Goal: Information Seeking & Learning: Learn about a topic

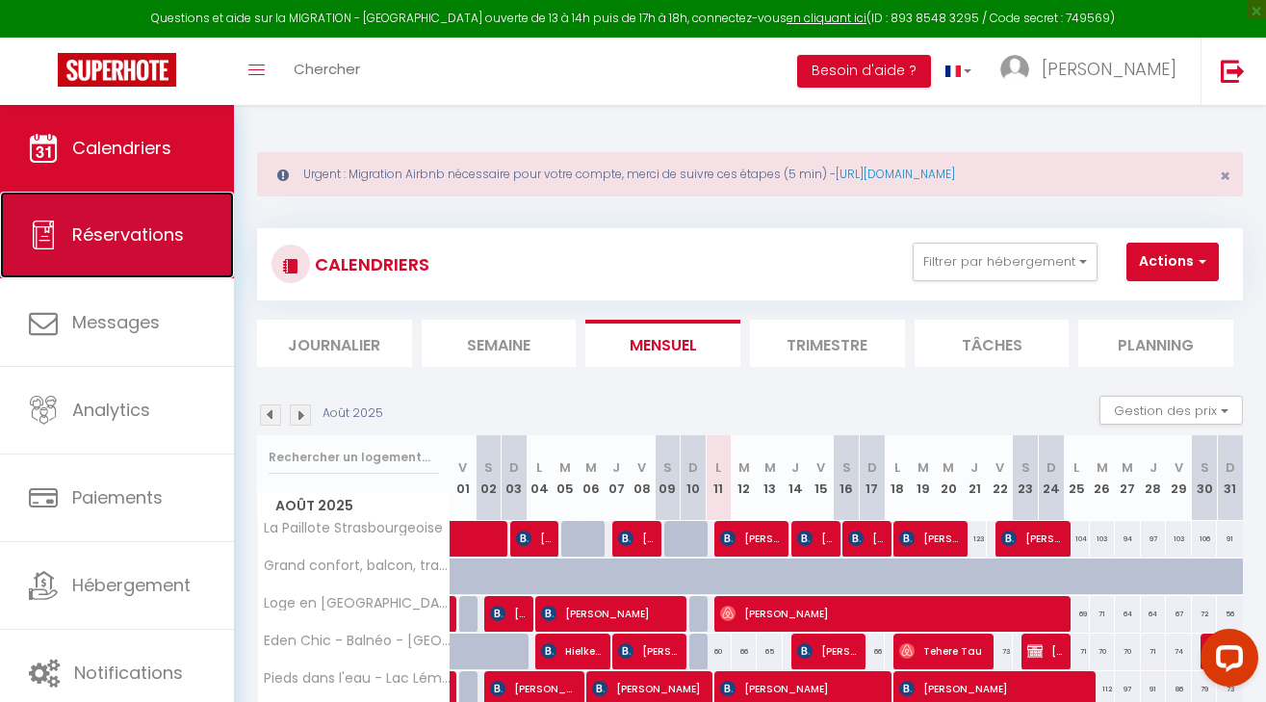
click at [106, 235] on span "Réservations" at bounding box center [128, 234] width 112 height 24
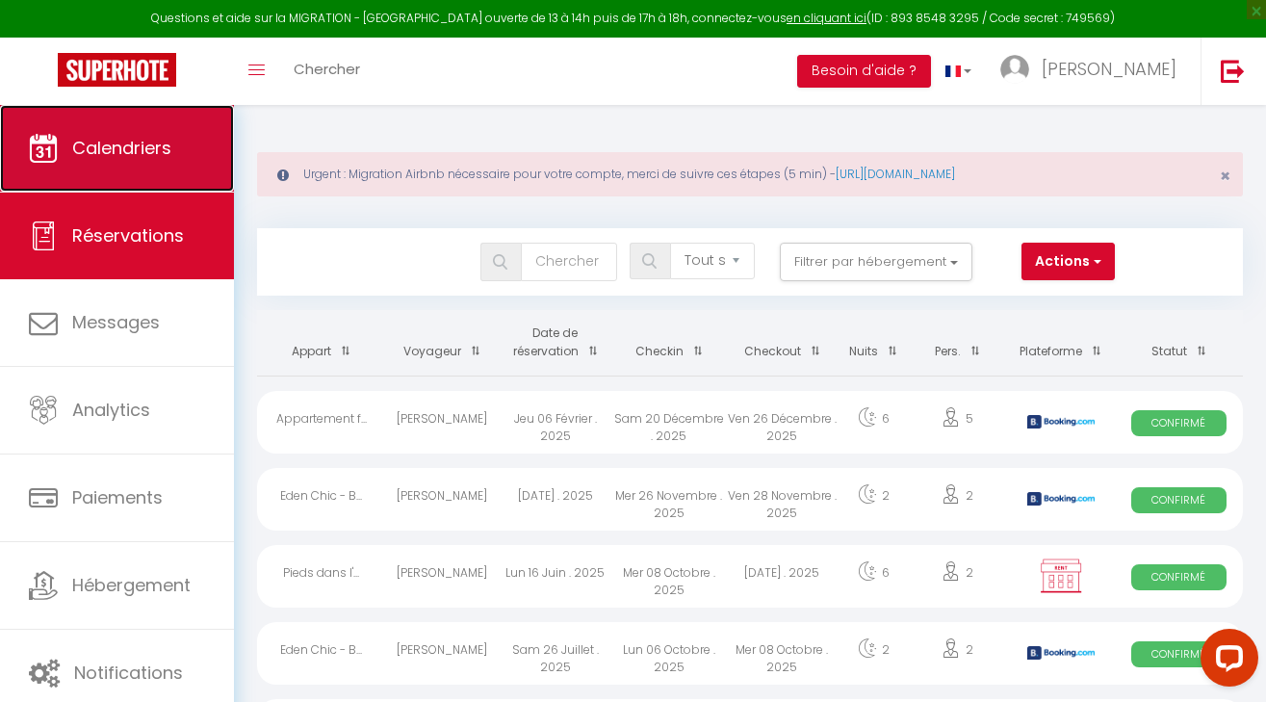
click at [109, 143] on span "Calendriers" at bounding box center [121, 148] width 99 height 24
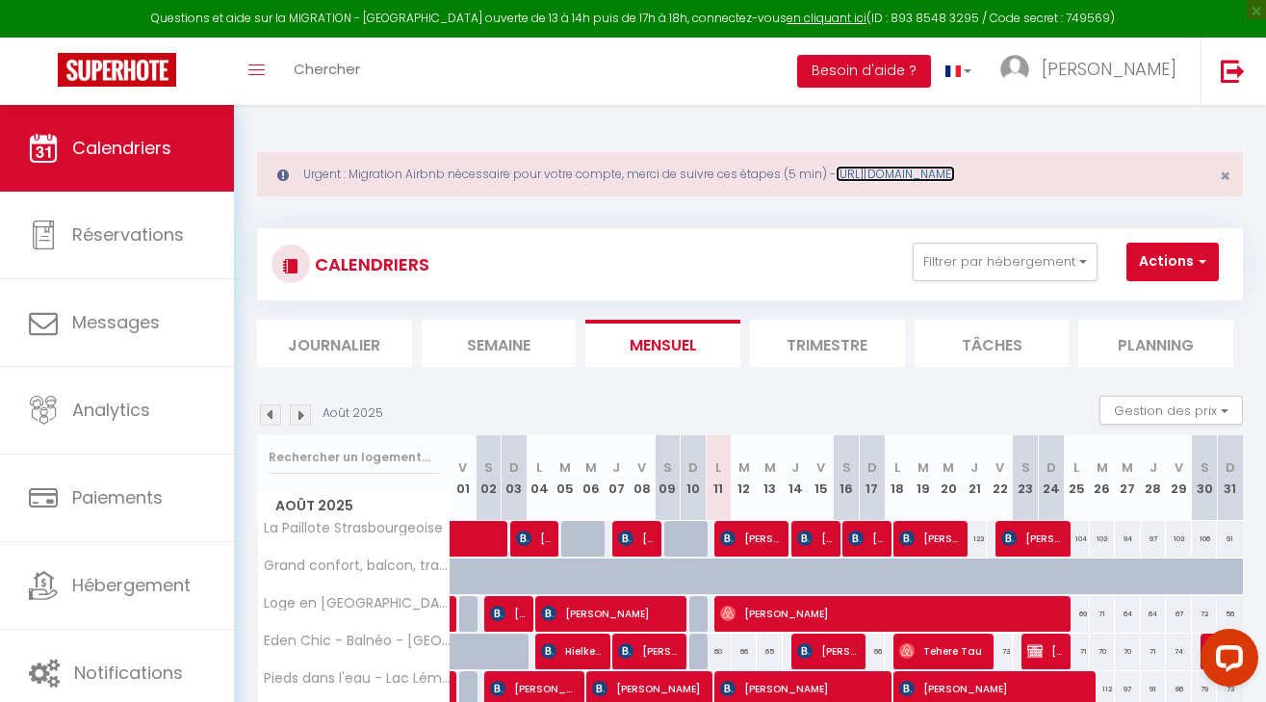
click at [928, 177] on link "https://superhote.com/migration-airbnb" at bounding box center [895, 174] width 119 height 16
click at [787, 15] on link "en cliquant ici" at bounding box center [827, 18] width 80 height 16
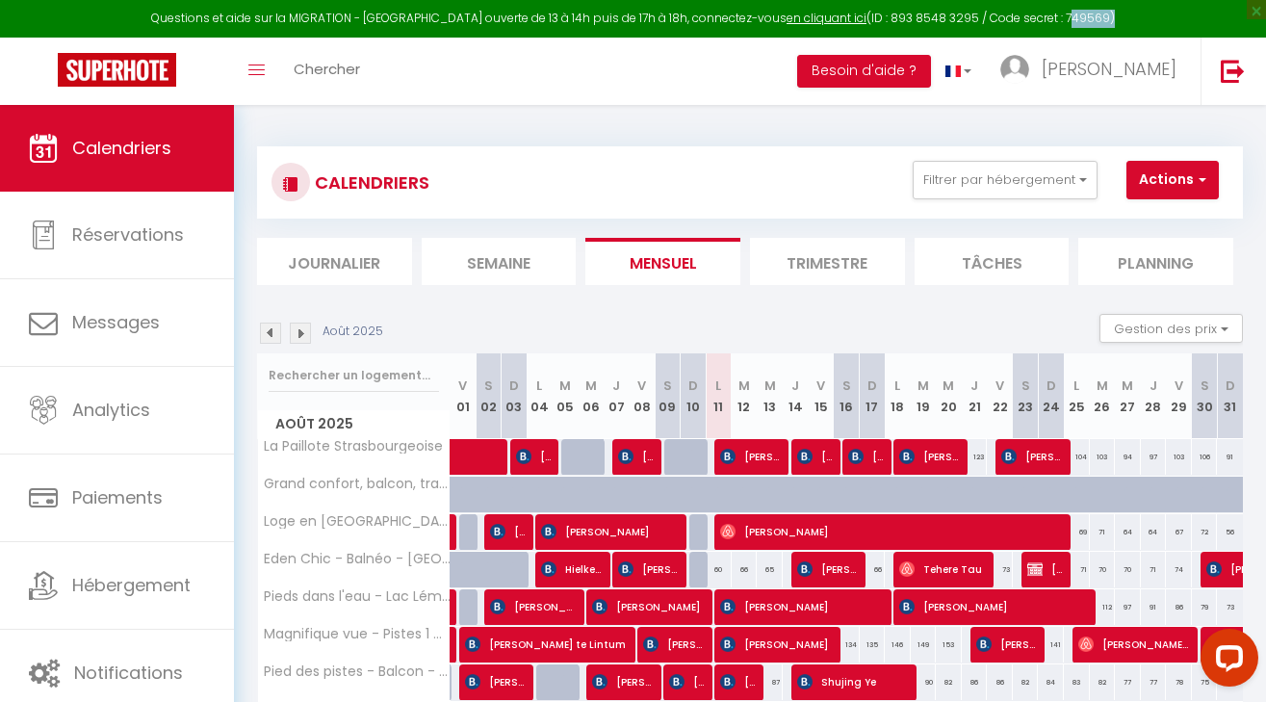
drag, startPoint x: 1044, startPoint y: 17, endPoint x: 1080, endPoint y: 17, distance: 36.6
click at [1080, 17] on div "Questions et aide sur la MIGRATION - [GEOGRAPHIC_DATA] ouverte de 13 à 14h puis…" at bounding box center [633, 19] width 1266 height 38
copy div "749569"
